Goal: Transaction & Acquisition: Book appointment/travel/reservation

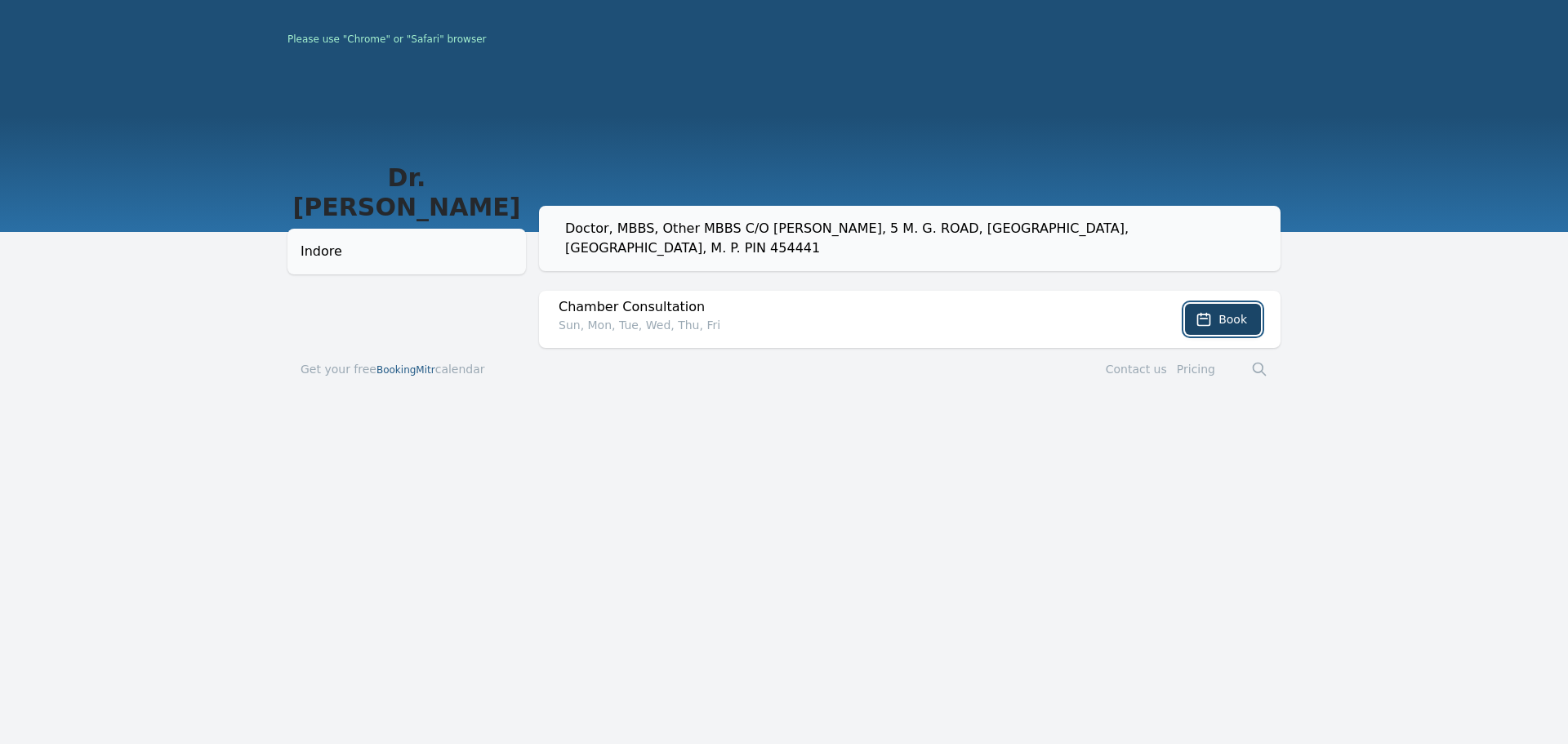
click at [1228, 304] on button "Book" at bounding box center [1223, 319] width 76 height 31
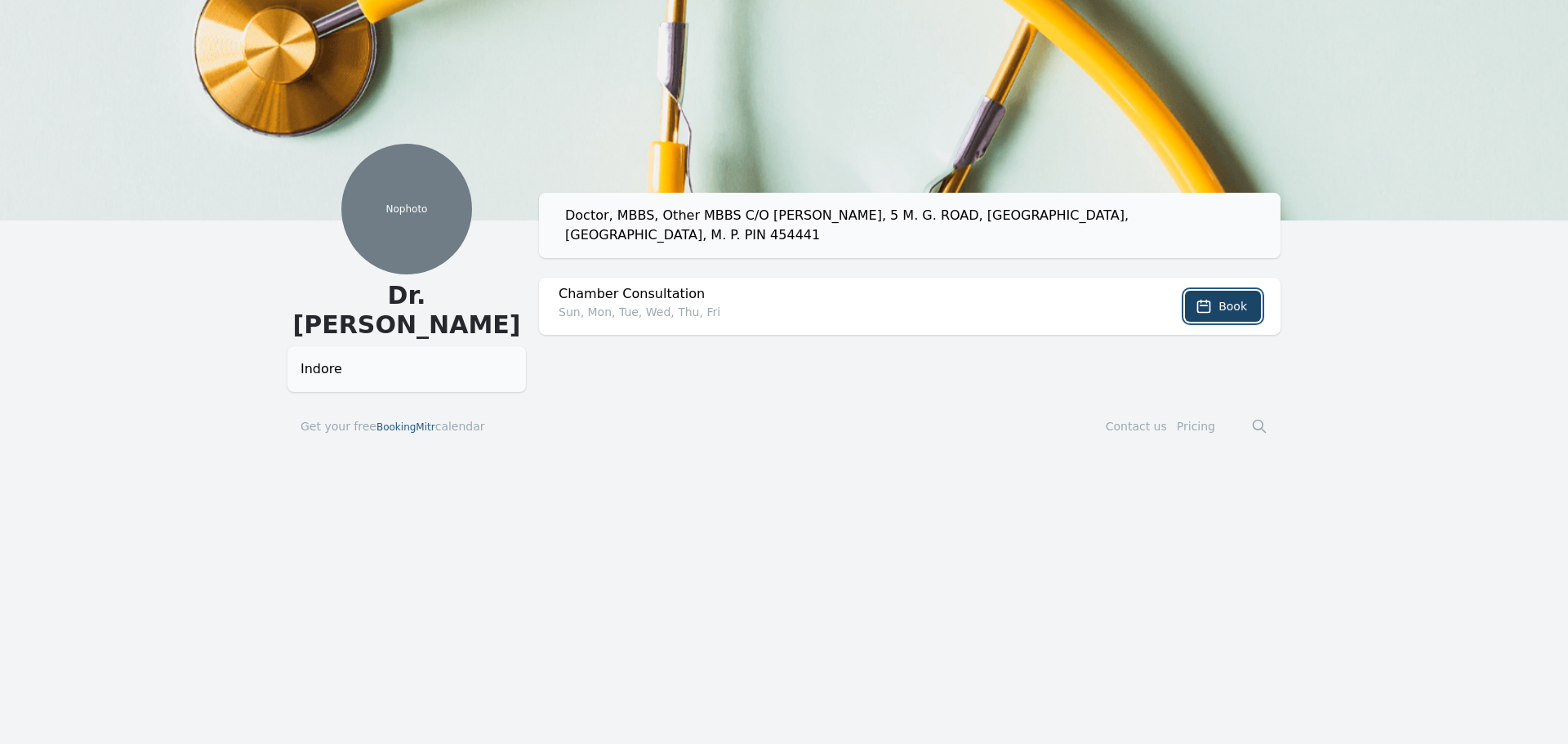
click at [1210, 301] on icon at bounding box center [1204, 307] width 12 height 12
click at [997, 304] on p "Sun, Mon, Tue, Wed, Thu, Fri" at bounding box center [836, 312] width 555 height 16
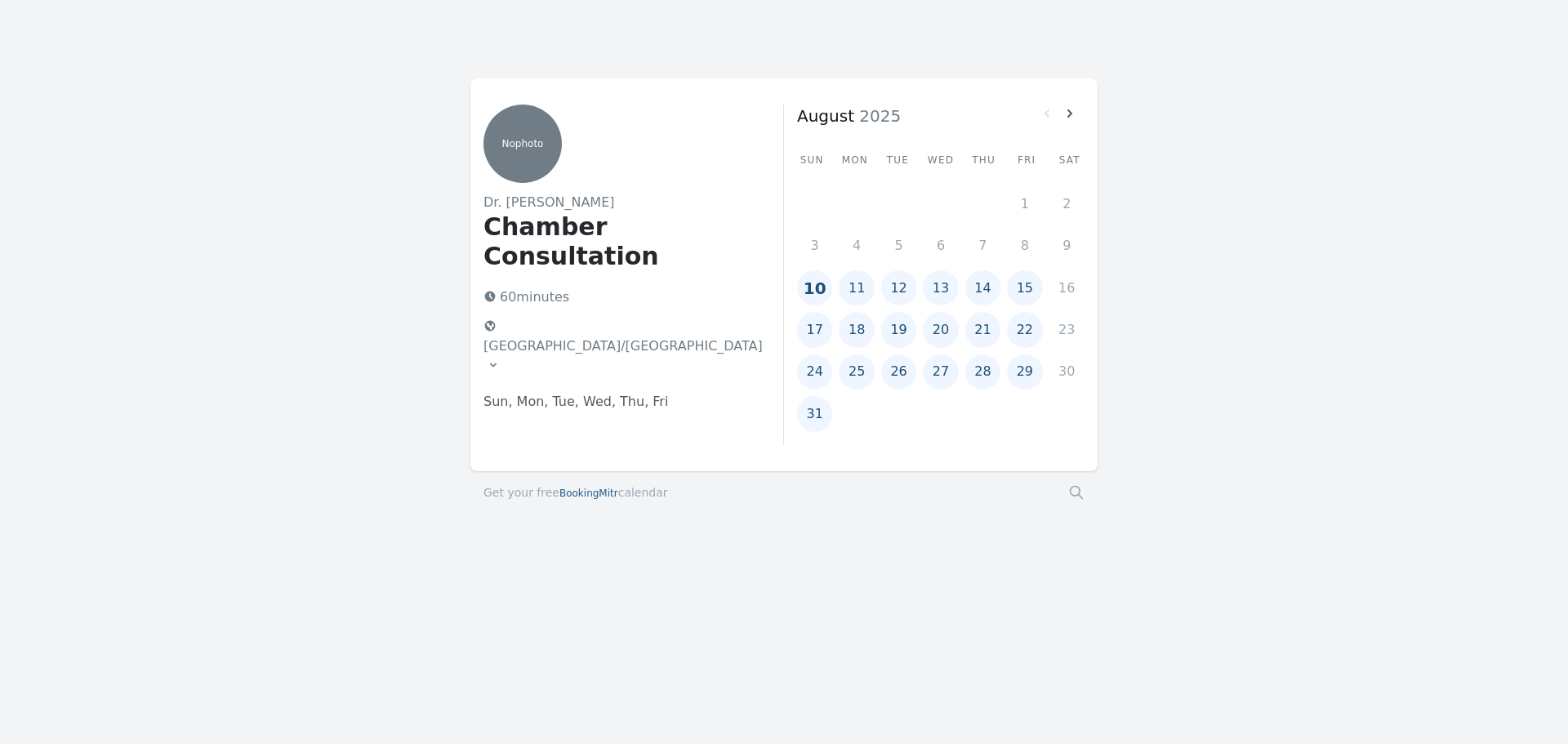
click at [811, 285] on button "10" at bounding box center [815, 289] width 35 height 36
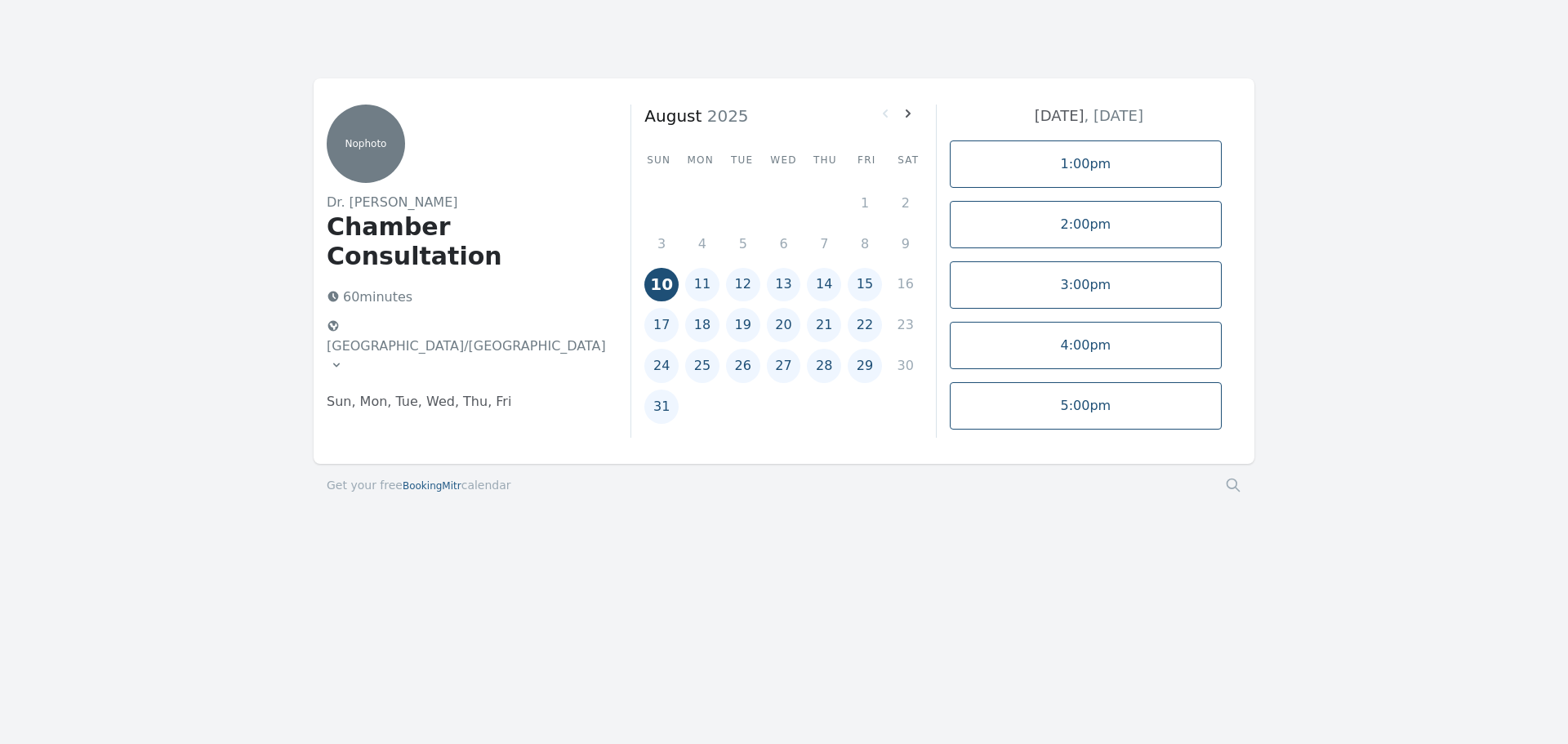
click at [245, 150] on div "No photo Dr. [PERSON_NAME] Chamber Consultation 60 minutes [GEOGRAPHIC_DATA]/[G…" at bounding box center [784, 297] width 1568 height 438
click at [702, 282] on button "11" at bounding box center [702, 285] width 35 height 35
click at [666, 283] on button "10" at bounding box center [661, 285] width 35 height 35
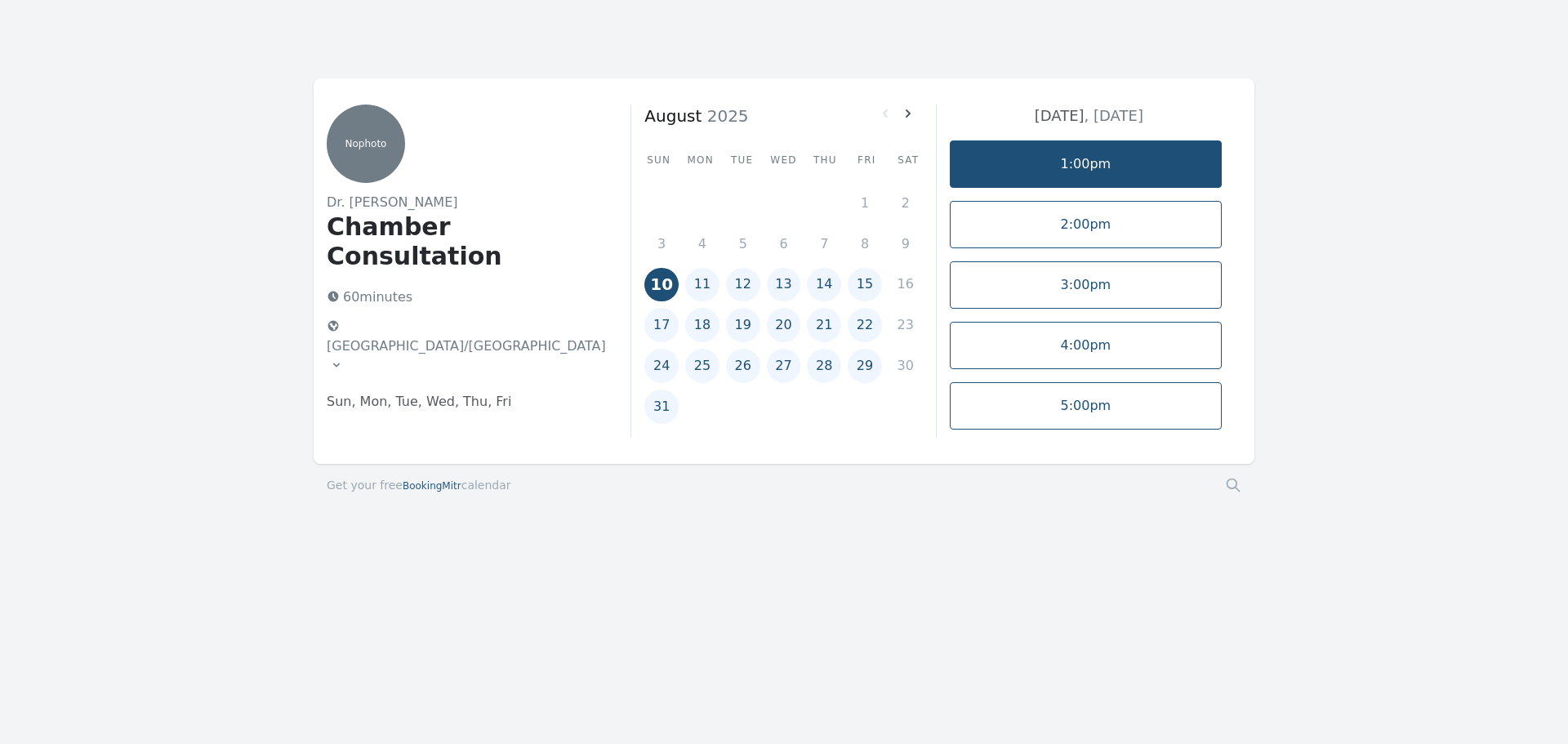
click at [1144, 173] on link "1:00pm" at bounding box center [1085, 163] width 272 height 47
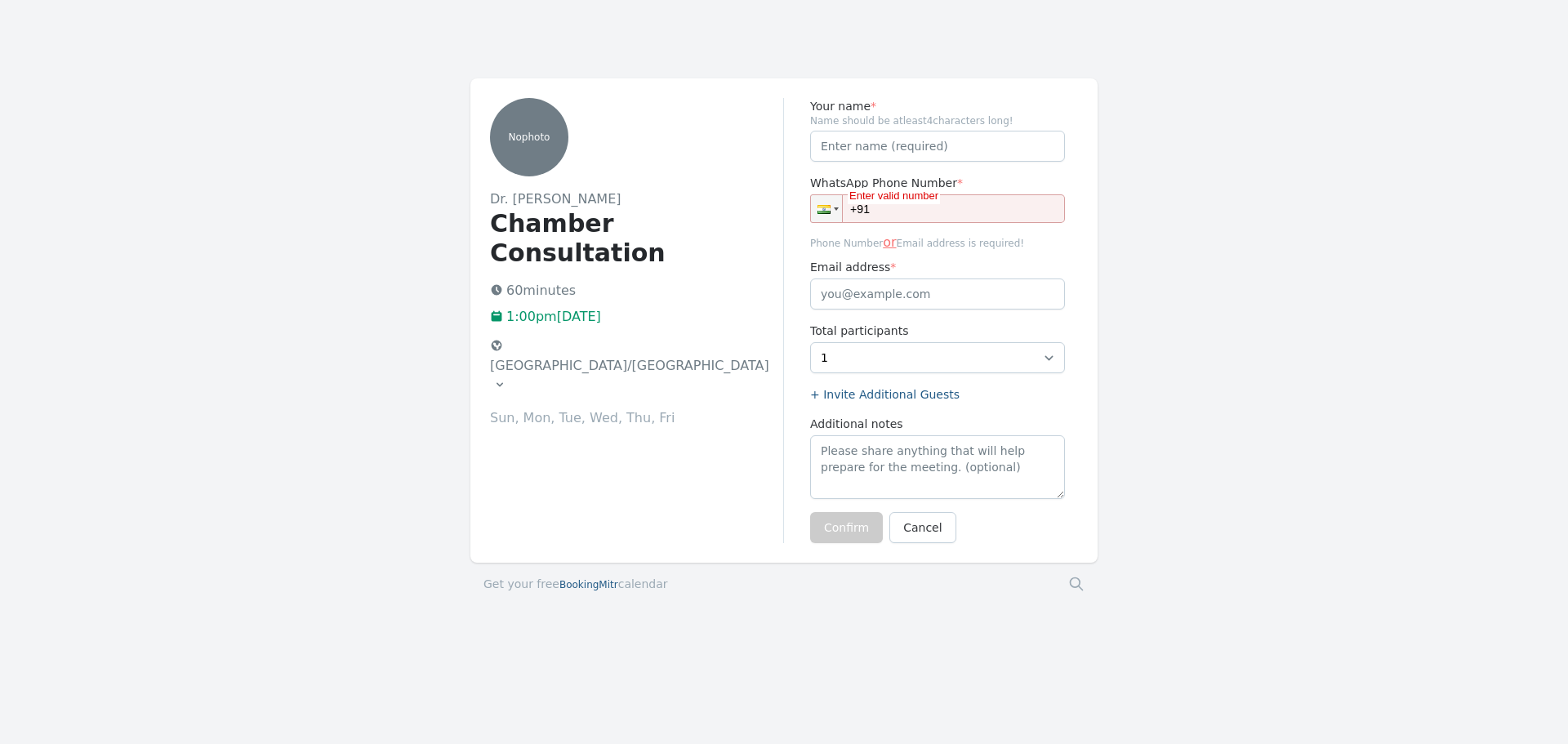
click at [143, 165] on div "No photo Dr. [PERSON_NAME] Chamber Consultation 60 minutes 1:00pm[DATE] [GEOGRA…" at bounding box center [784, 346] width 1568 height 536
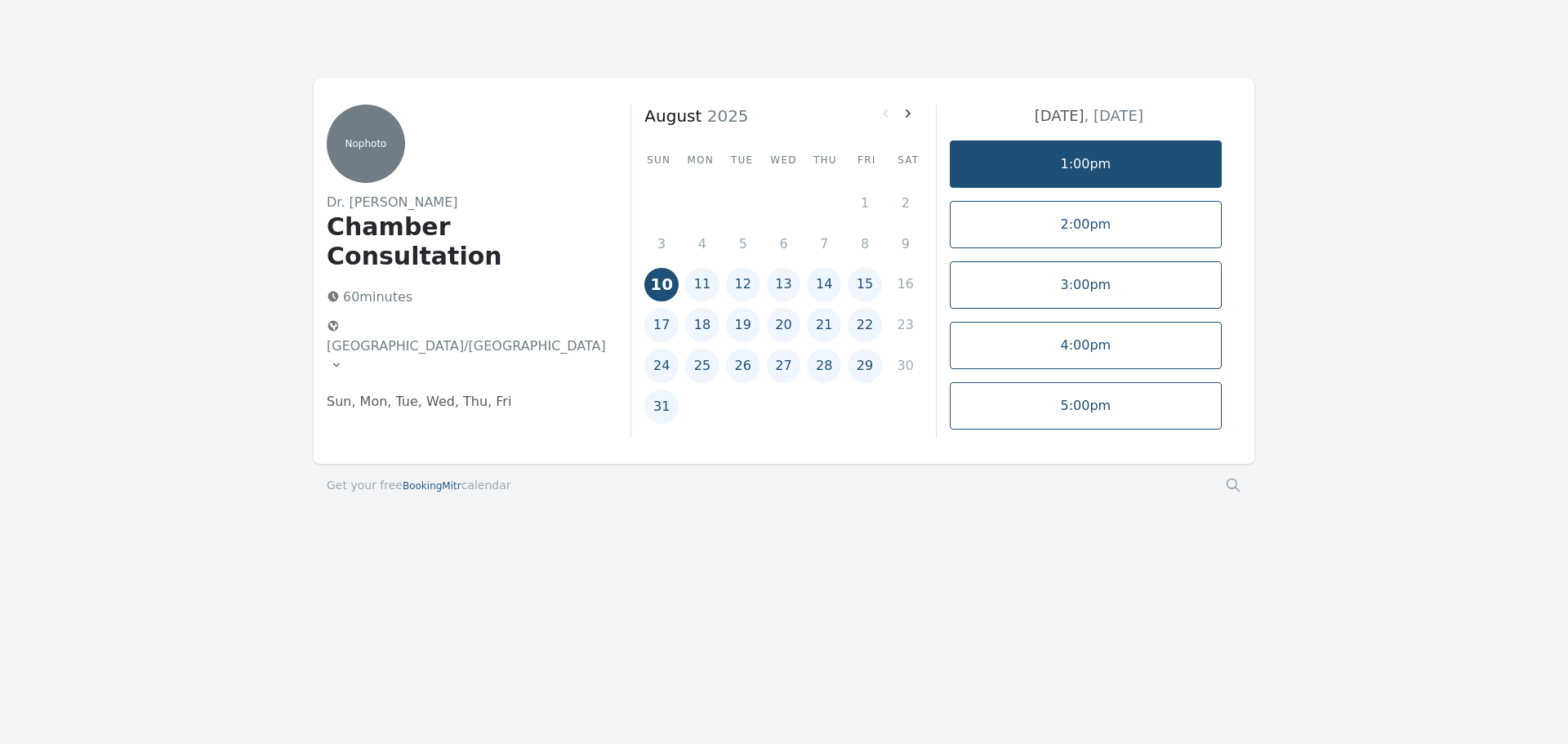
click at [1069, 175] on link "1:00pm" at bounding box center [1085, 163] width 272 height 47
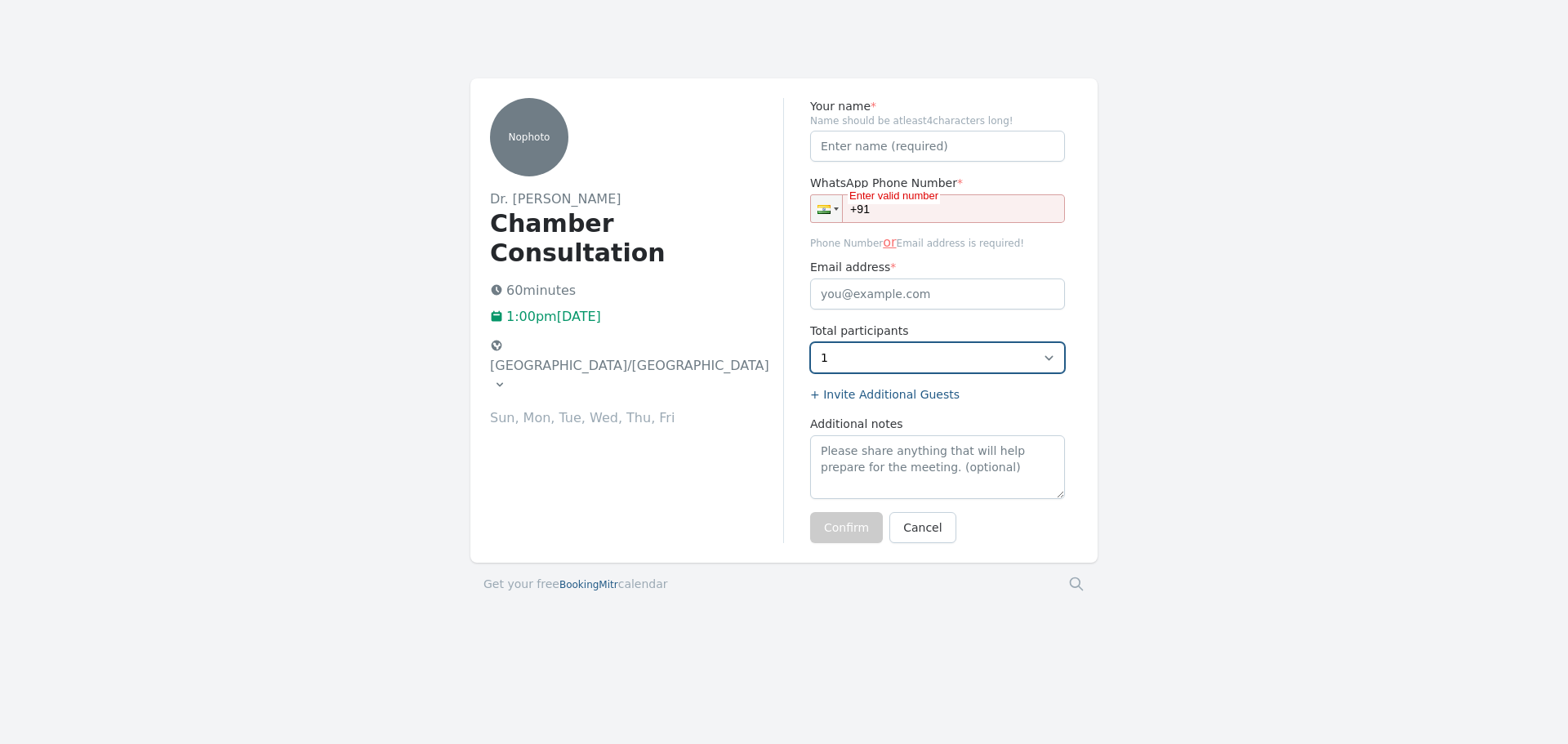
click at [892, 366] on select "1 2" at bounding box center [937, 358] width 255 height 31
click at [575, 363] on div "No photo Dr. [PERSON_NAME] Chamber Consultation 60 minutes 1:00pm[DATE] [GEOGRA…" at bounding box center [636, 320] width 294 height 445
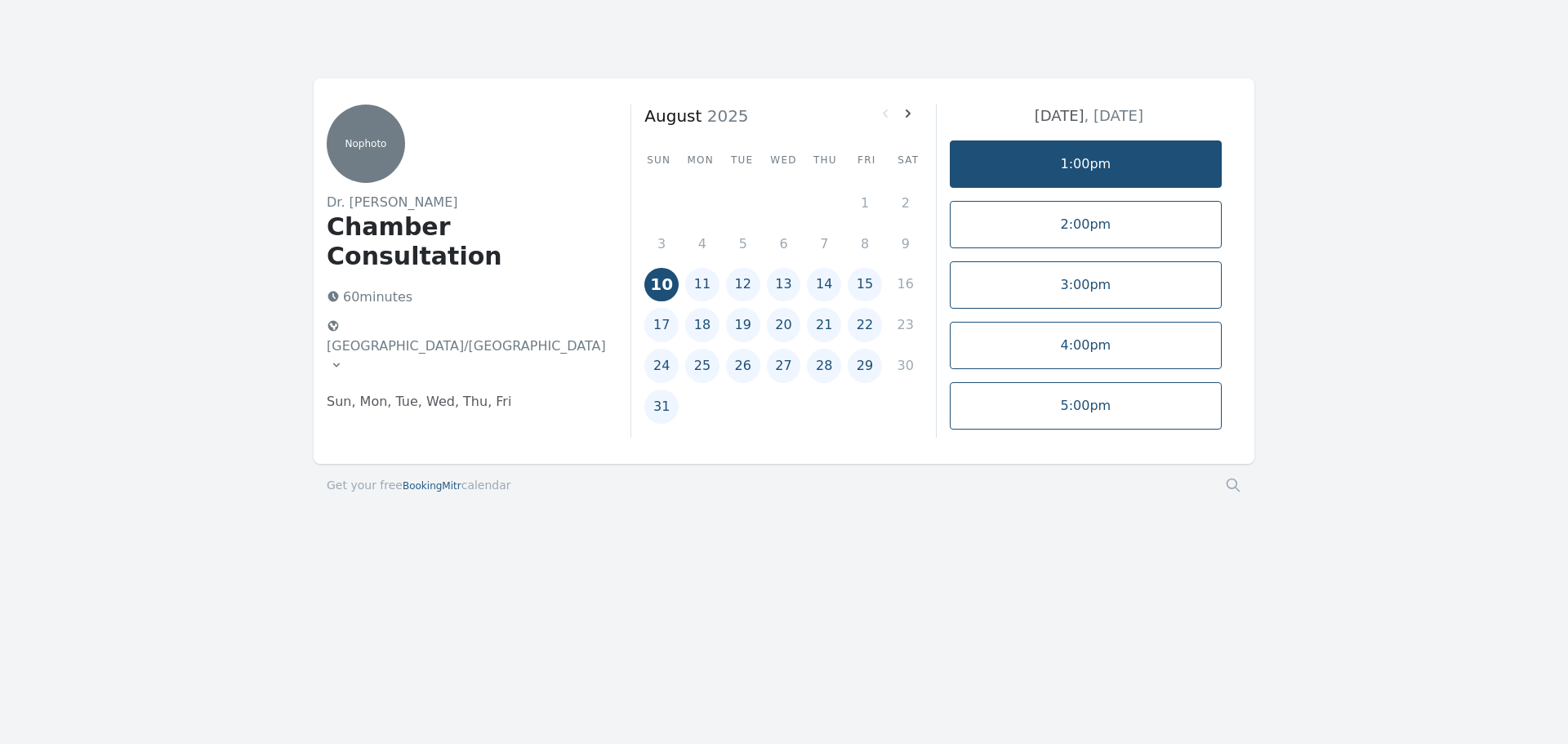
click at [1133, 159] on link "1:00pm" at bounding box center [1085, 163] width 272 height 47
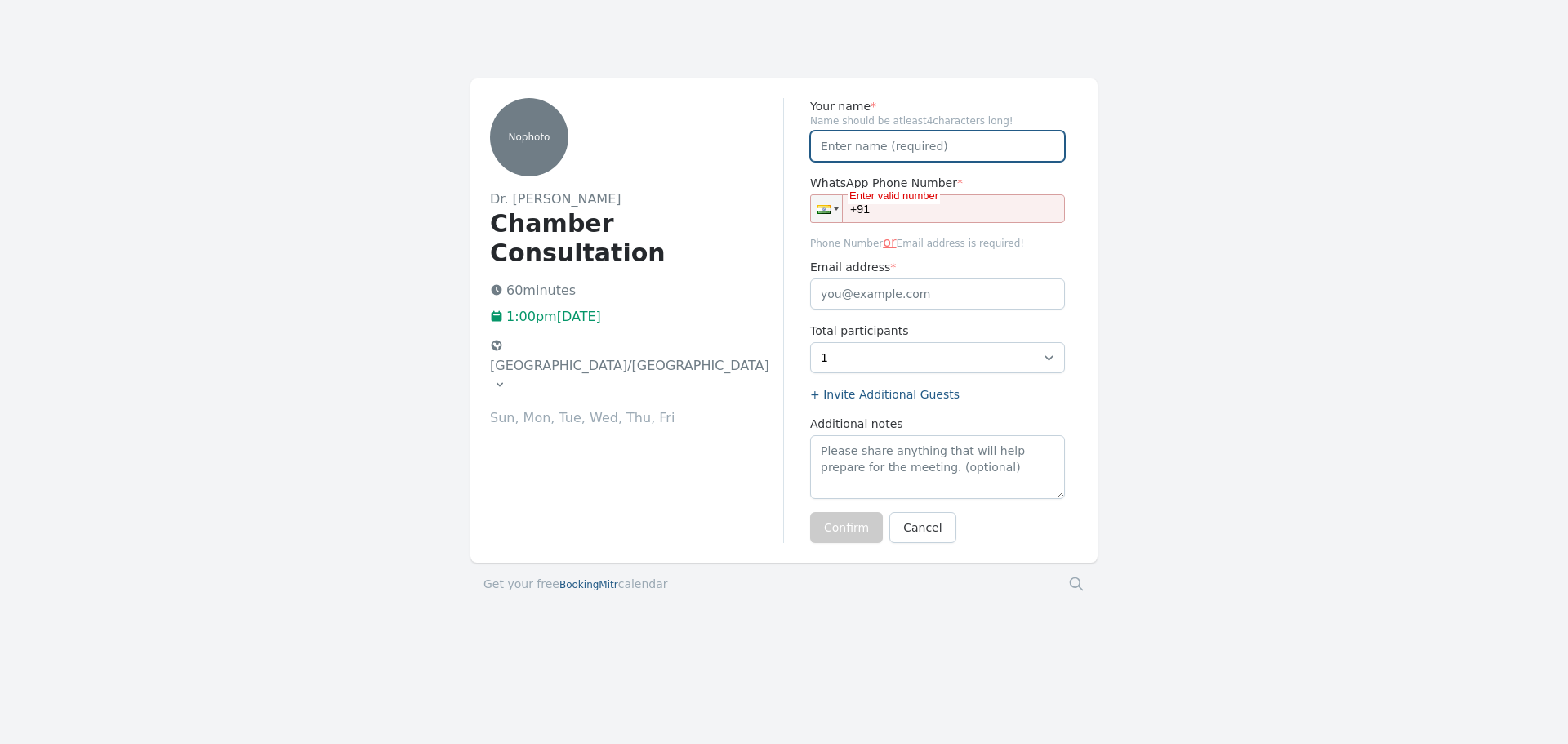
click at [929, 141] on input "Your name *" at bounding box center [937, 146] width 255 height 31
